Goal: Transaction & Acquisition: Book appointment/travel/reservation

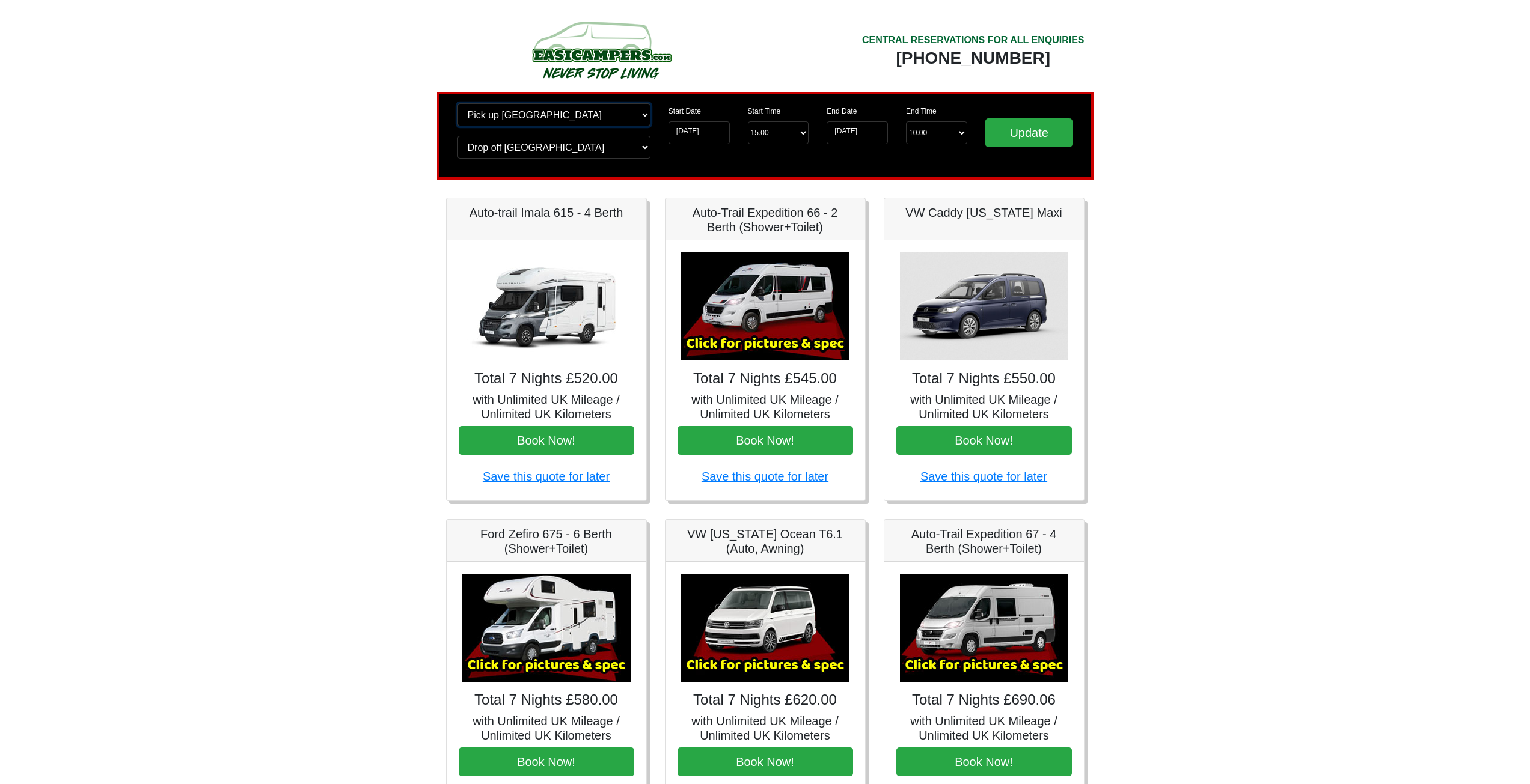
click at [568, 103] on select "Change pick up location? Pick up Edinburgh Birmingham Airport Blackburn Lancash…" at bounding box center [554, 115] width 193 height 23
select select "QUE1"
click at [458, 103] on select "Change pick up location? Pick up Edinburgh Birmingham Airport Blackburn Lancash…" at bounding box center [554, 115] width 193 height 23
click at [526, 148] on select "Change drop off location? Drop off Edinburgh Birmingham Airport Blackburn Lanca…" at bounding box center [554, 147] width 193 height 23
select select "QUE1"
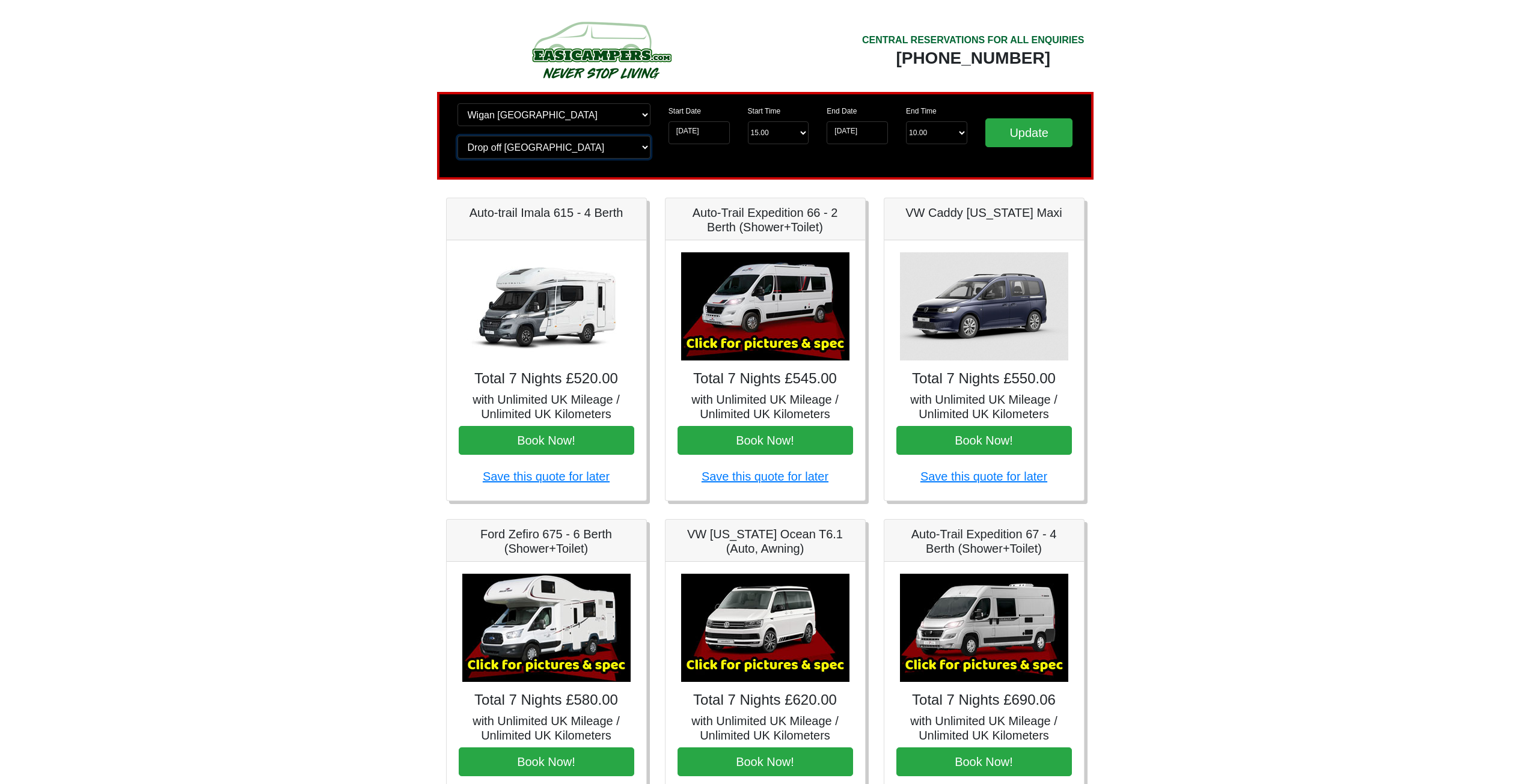
click at [458, 136] on select "Change drop off location? Drop off Edinburgh Birmingham Airport Blackburn Lanca…" at bounding box center [554, 147] width 193 height 23
click at [1026, 128] on input "Update" at bounding box center [1029, 132] width 88 height 28
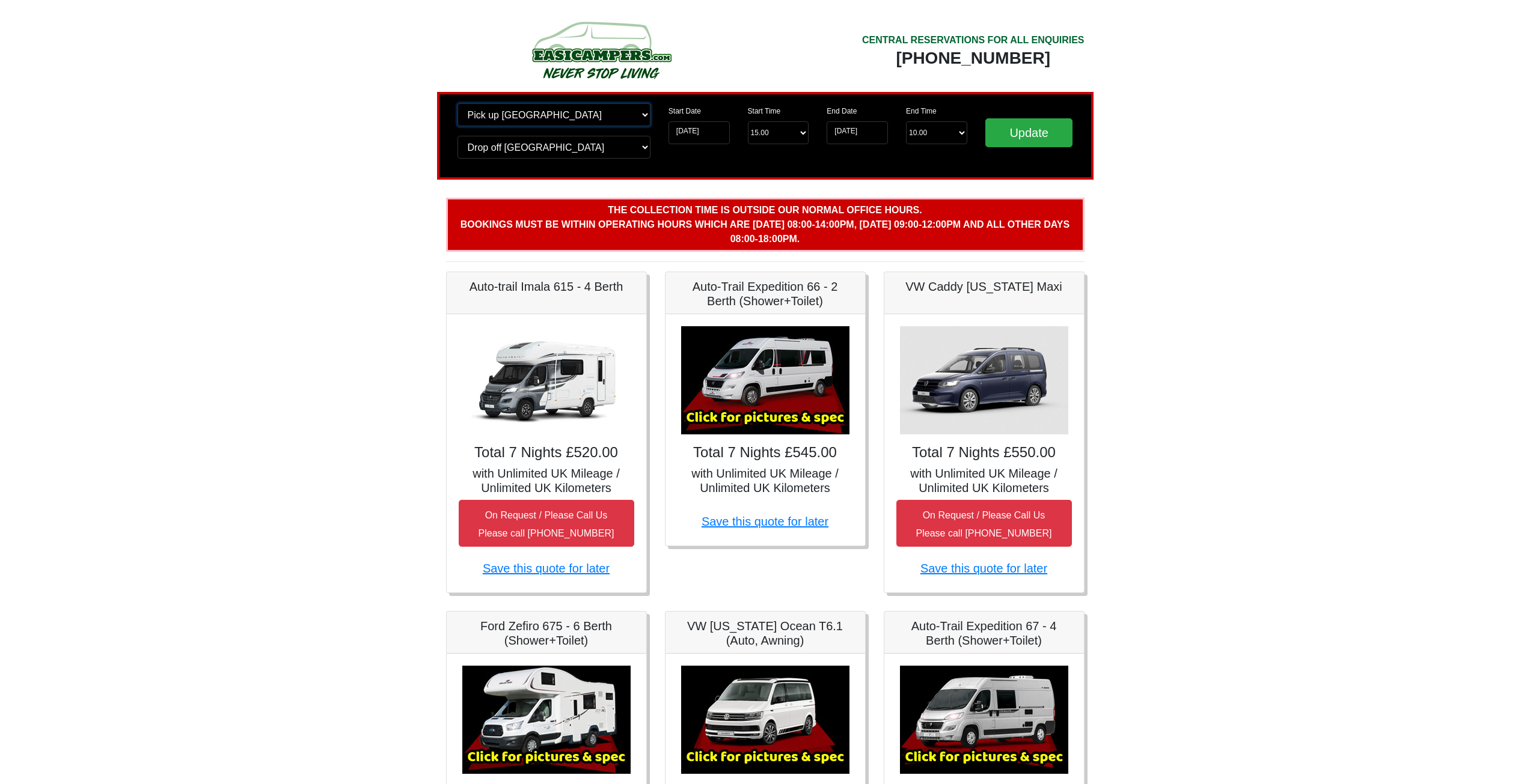
click at [546, 118] on select "Change pick up location? Pick up [GEOGRAPHIC_DATA] [GEOGRAPHIC_DATA] [GEOGRAPHI…" at bounding box center [554, 115] width 193 height 23
click at [384, 140] on body "CENTRAL RESERVATIONS FOR ALL ENQUIRIES 00 44 ( 0 ) 1942 778899 Easicampers Book…" at bounding box center [765, 640] width 1530 height 1280
click at [701, 140] on input "25-10-2025" at bounding box center [699, 133] width 61 height 23
click at [570, 188] on div "CENTRAL RESERVATIONS FOR ALL ENQUIRIES 00 44 ( 0 ) 1942 778899 Easicampers Book…" at bounding box center [765, 664] width 667 height 1232
click at [784, 140] on select "Start Time 15.00 -------- 11.00 am (Saturday & Sunday Only) 12.00 pm (Saturday)…" at bounding box center [778, 133] width 61 height 23
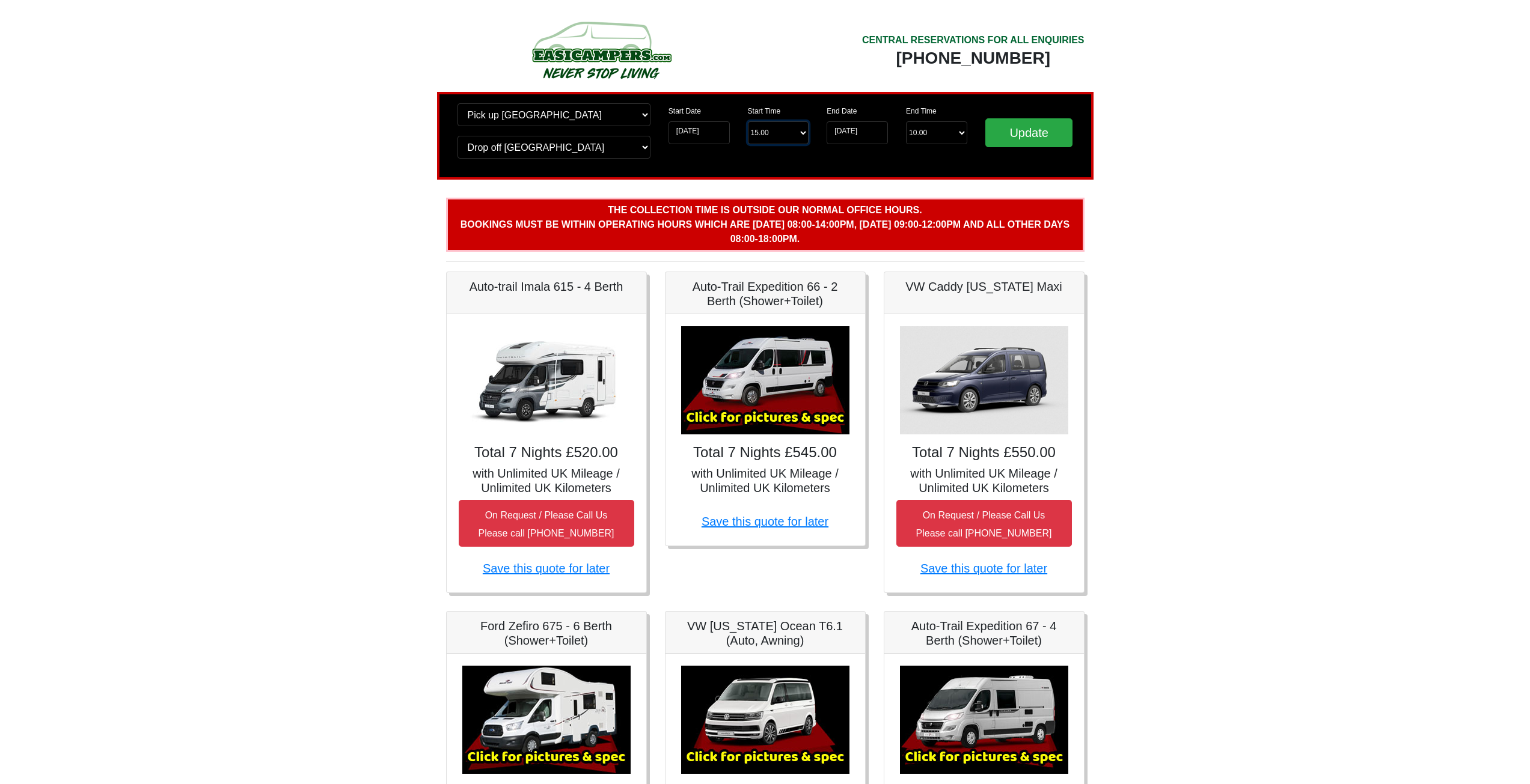
select select "10.00"
click at [748, 121] on select "Start Time 15.00 -------- 11.00 am (Saturday & Sunday Only) 12.00 pm (Saturday)…" at bounding box center [778, 133] width 61 height 23
click at [1024, 133] on input "Update" at bounding box center [1029, 132] width 88 height 28
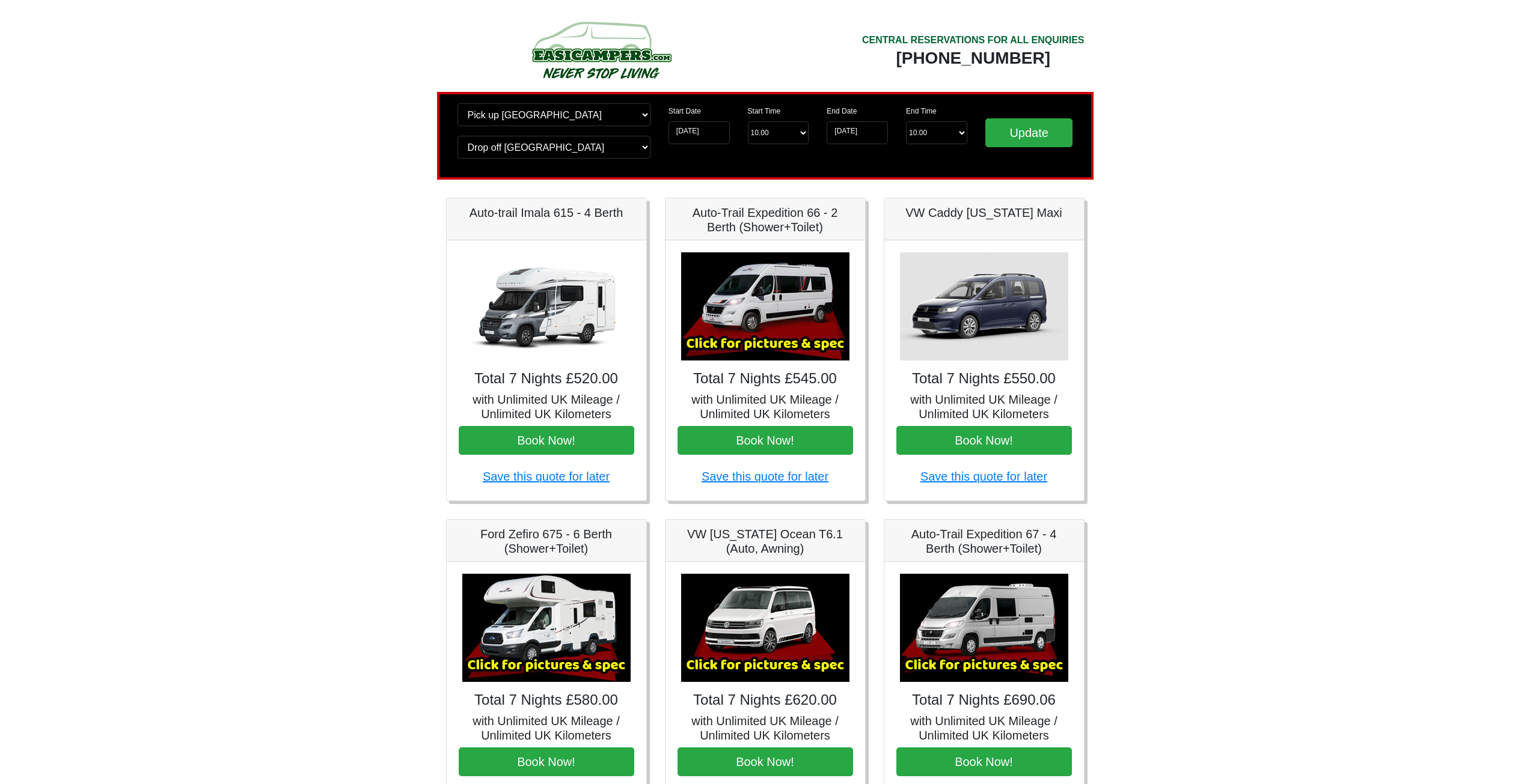
click at [563, 308] on img at bounding box center [546, 307] width 168 height 109
click at [554, 453] on button "Book Now!" at bounding box center [546, 439] width 176 height 28
